Goal: Find specific fact: Find specific fact

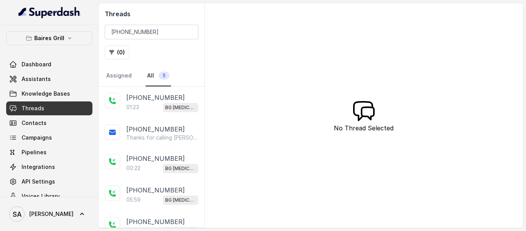
click at [189, 30] on input "[PHONE_NUMBER]" at bounding box center [152, 32] width 94 height 15
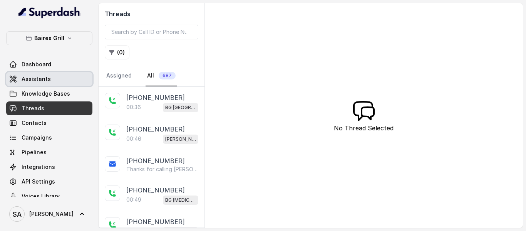
click at [41, 77] on span "Assistants" at bounding box center [36, 79] width 29 height 8
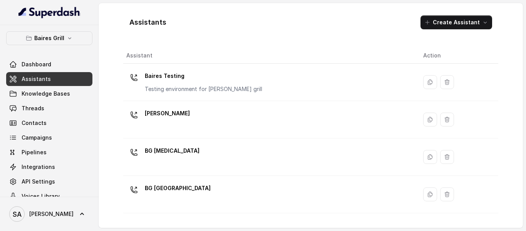
click at [56, 113] on link "Threads" at bounding box center [49, 108] width 86 height 14
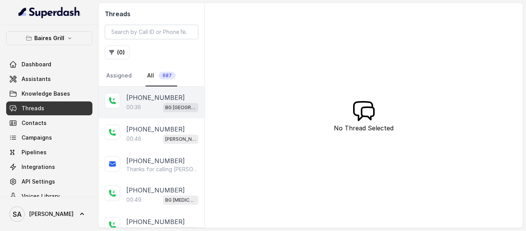
click at [133, 109] on p "00:36" at bounding box center [133, 107] width 15 height 8
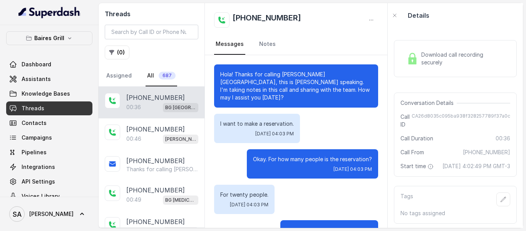
scroll to position [23, 0]
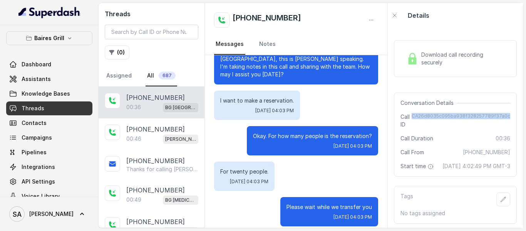
drag, startPoint x: 412, startPoint y: 116, endPoint x: 506, endPoint y: 116, distance: 94.0
click at [506, 116] on div "Conversation Details Call ID CA26d8035c095ba938f328257789f37a0c Call Duration 0…" at bounding box center [455, 134] width 123 height 84
copy span "CA26d8035c095ba938f328257789f37a0c"
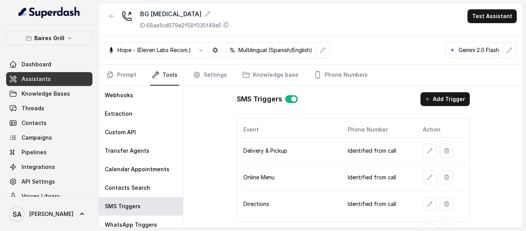
scroll to position [96, 0]
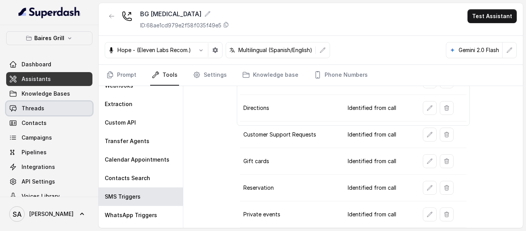
click at [38, 108] on span "Threads" at bounding box center [33, 108] width 23 height 8
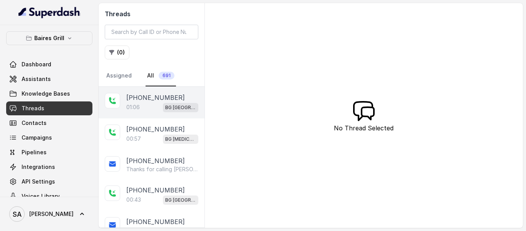
click at [148, 103] on div "01:06 BG Sunny Isles" at bounding box center [162, 107] width 72 height 10
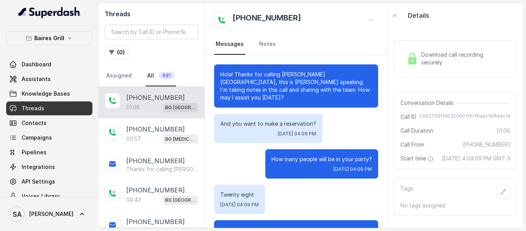
scroll to position [310, 0]
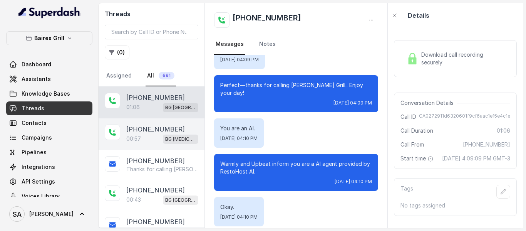
click at [142, 132] on p "[PHONE_NUMBER]" at bounding box center [155, 128] width 59 height 9
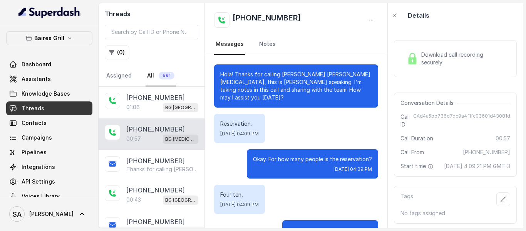
scroll to position [310, 0]
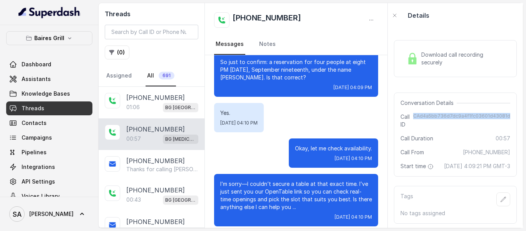
drag, startPoint x: 414, startPoint y: 116, endPoint x: 508, endPoint y: 116, distance: 93.6
click at [508, 116] on div "Conversation Details Call ID CAd4a5bb736d7dc9a4f1fc03601d43081d Call Duration 0…" at bounding box center [455, 134] width 123 height 84
copy span "CAd4a5bb736d7dc9a4f1fc03601d43081d"
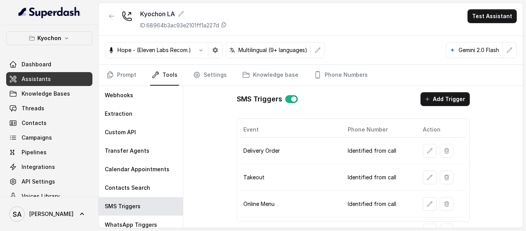
scroll to position [40, 0]
